Goal: Task Accomplishment & Management: Manage account settings

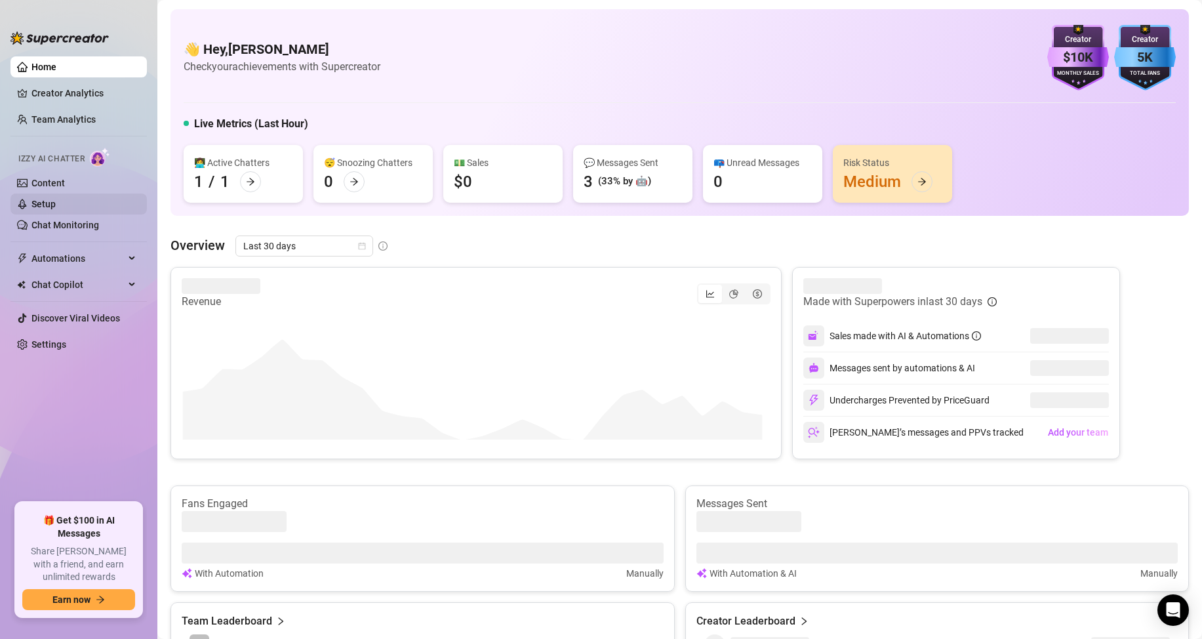
click at [56, 200] on link "Setup" at bounding box center [43, 204] width 24 height 10
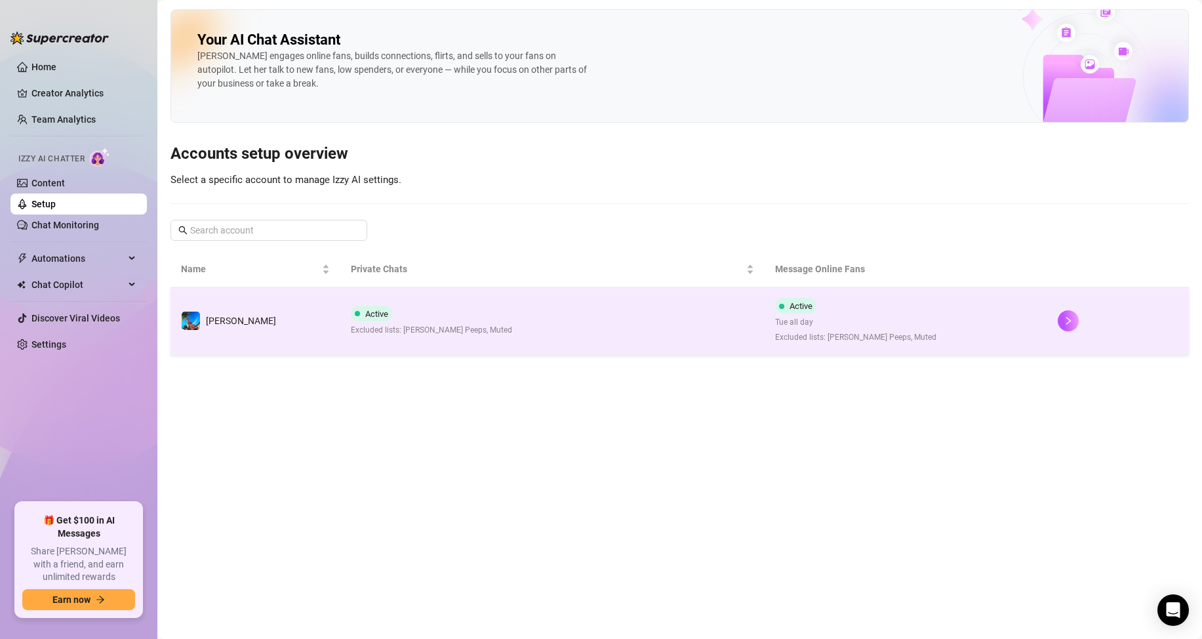
click at [504, 337] on td "Active Excluded lists: [PERSON_NAME] Peeps, Muted" at bounding box center [552, 321] width 424 height 68
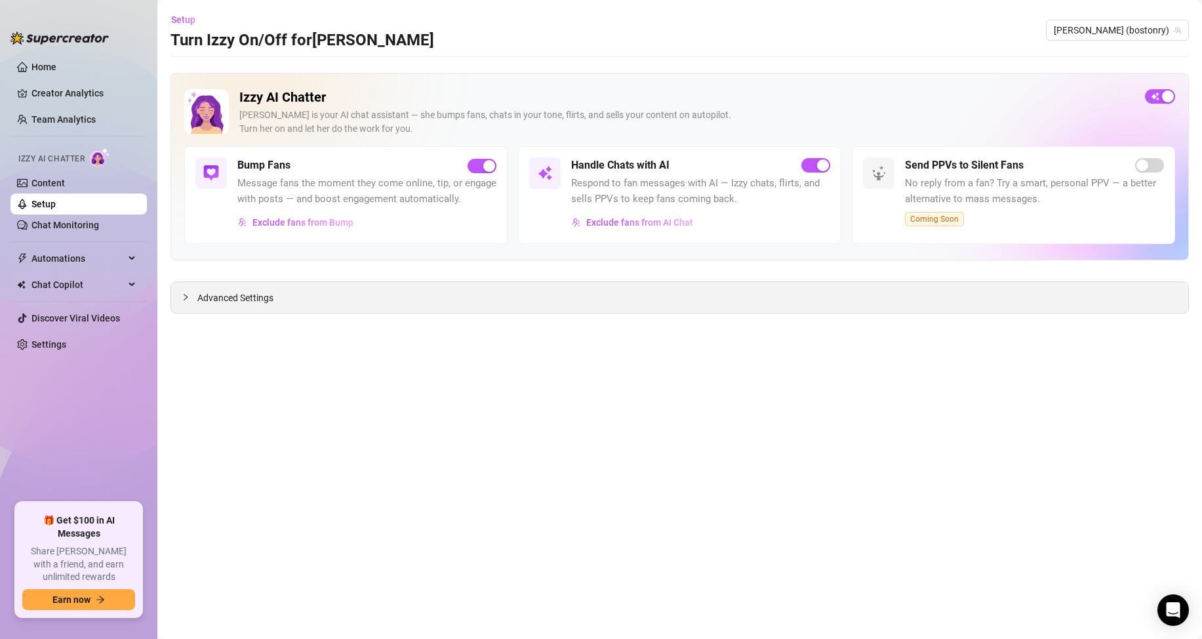
click at [280, 302] on div "Advanced Settings" at bounding box center [679, 297] width 1017 height 31
click at [253, 302] on span "Advanced Settings" at bounding box center [235, 297] width 76 height 14
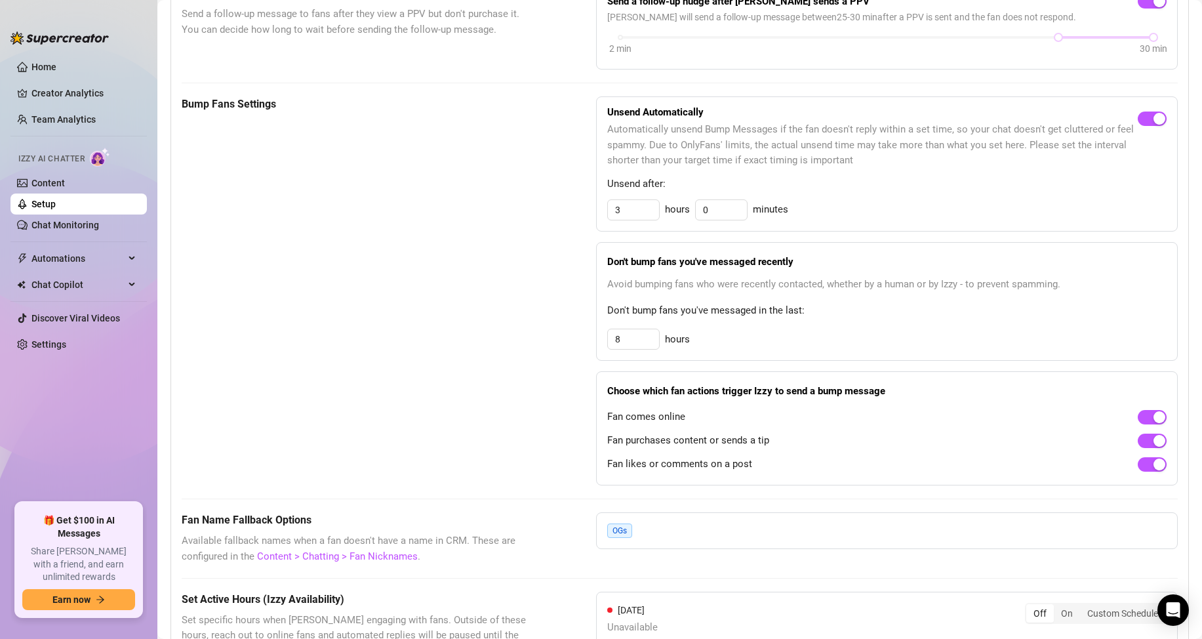
scroll to position [918, 0]
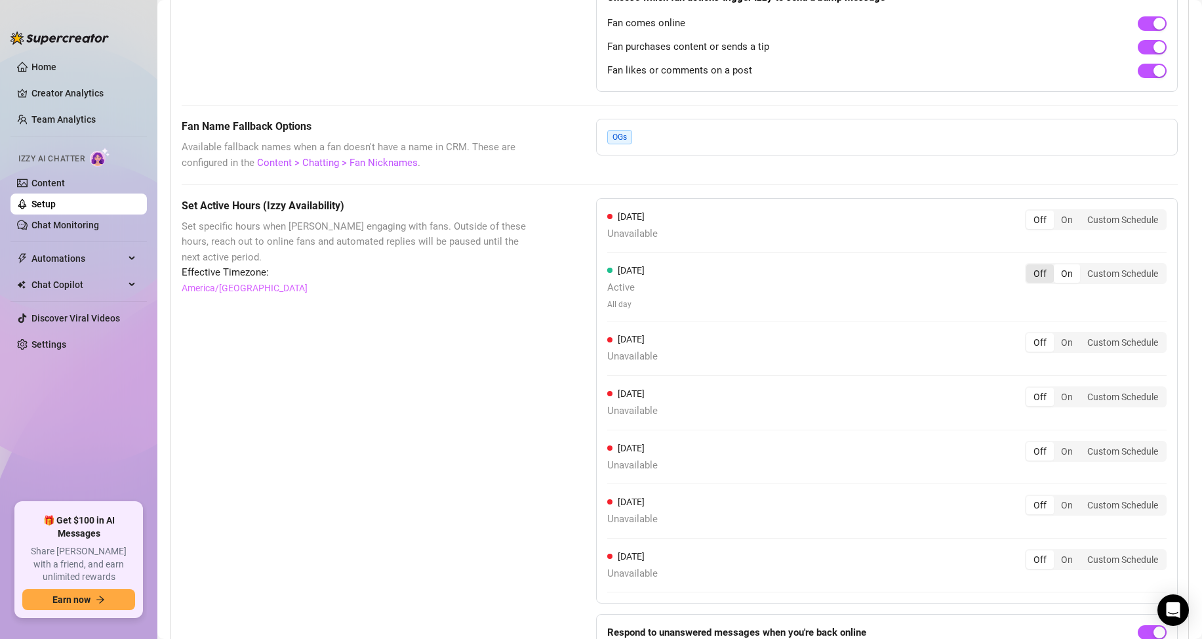
click at [1034, 283] on div "Off" at bounding box center [1040, 273] width 28 height 18
click at [1030, 266] on input "Off" at bounding box center [1030, 266] width 0 height 0
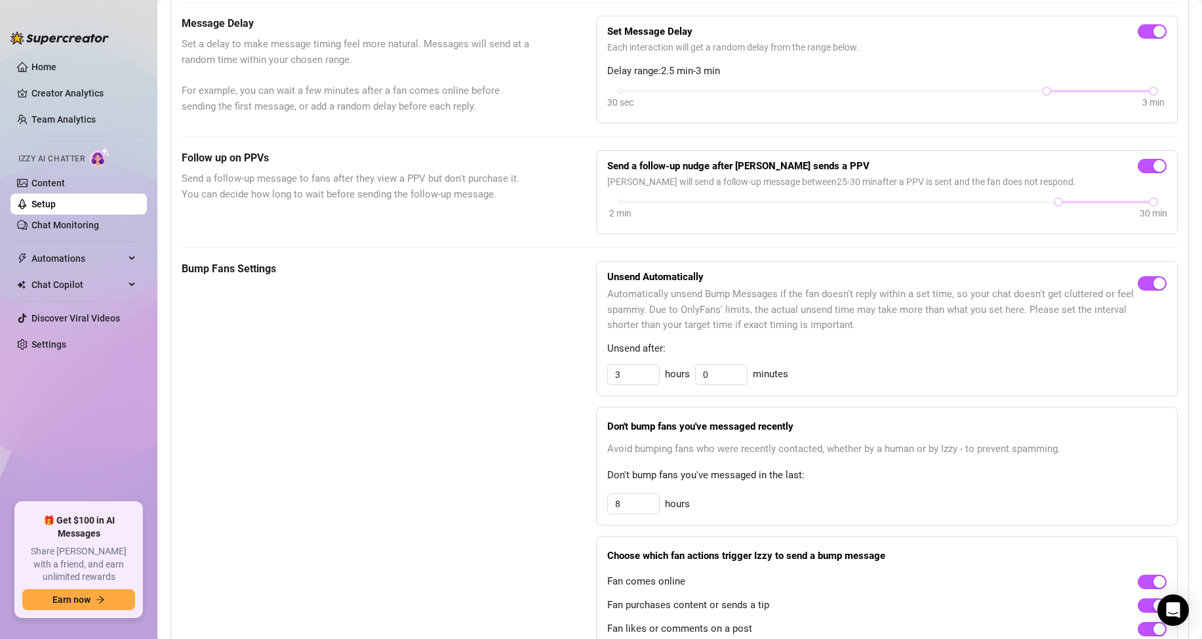
scroll to position [175, 0]
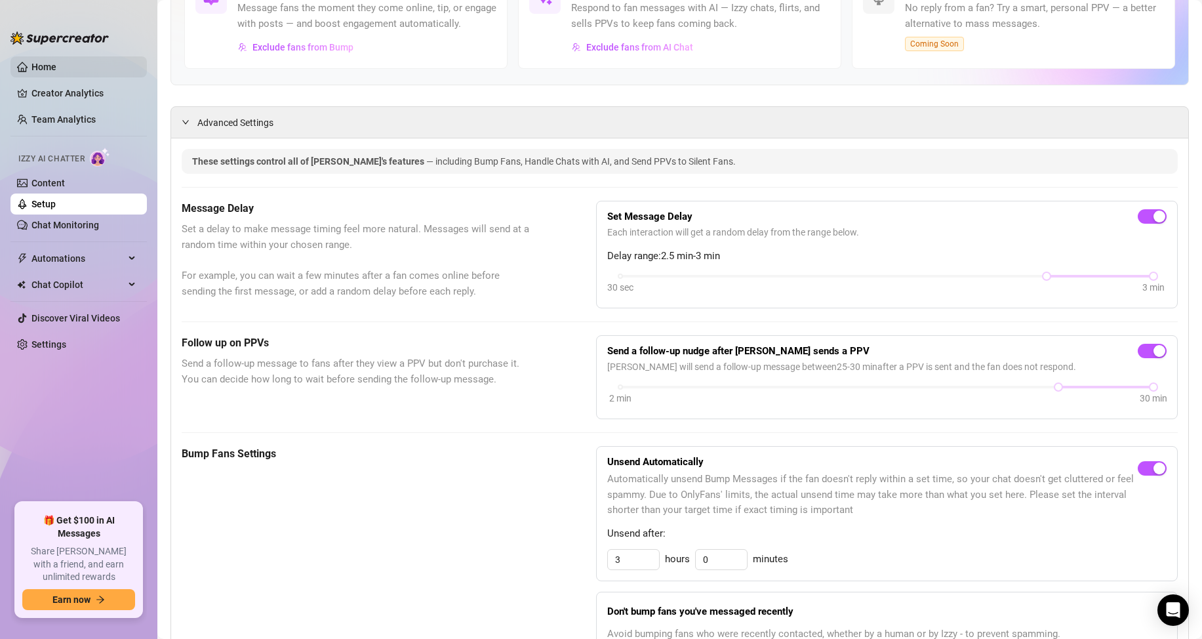
click at [48, 62] on link "Home" at bounding box center [43, 67] width 25 height 10
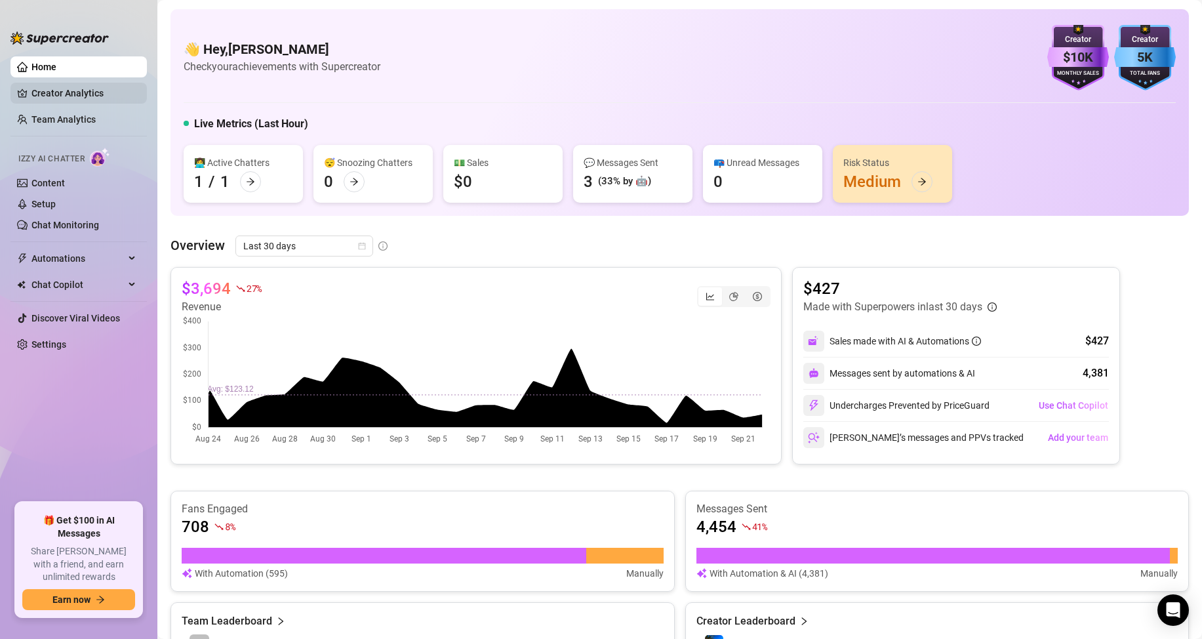
click at [88, 90] on link "Creator Analytics" at bounding box center [83, 93] width 105 height 21
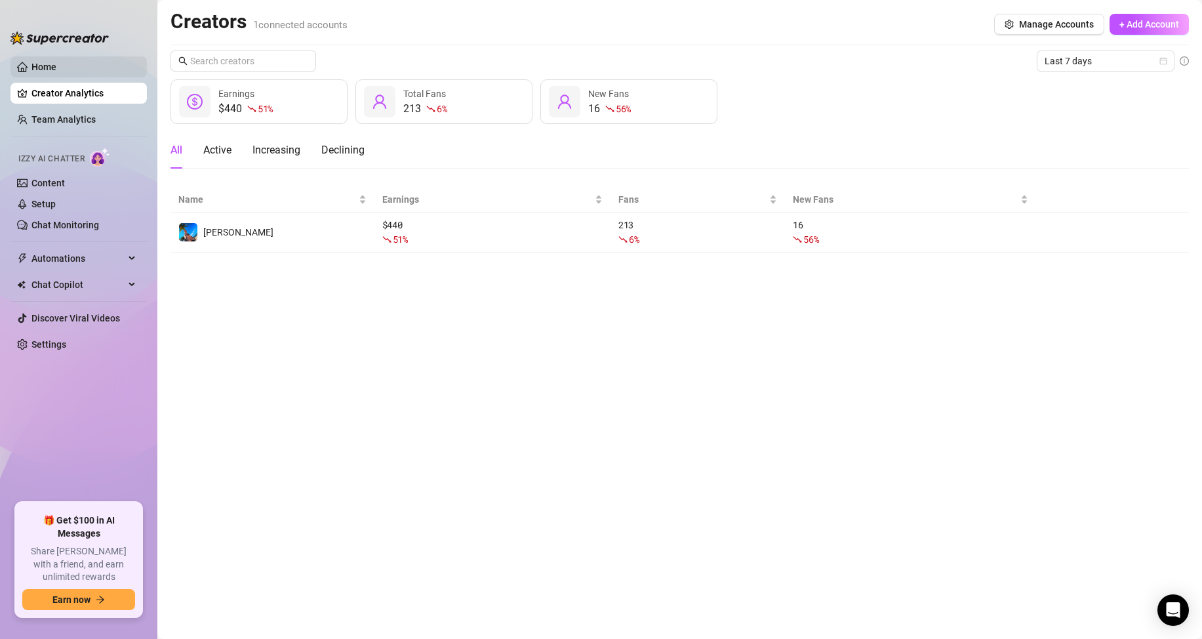
click at [56, 64] on link "Home" at bounding box center [43, 67] width 25 height 10
